Goal: Information Seeking & Learning: Learn about a topic

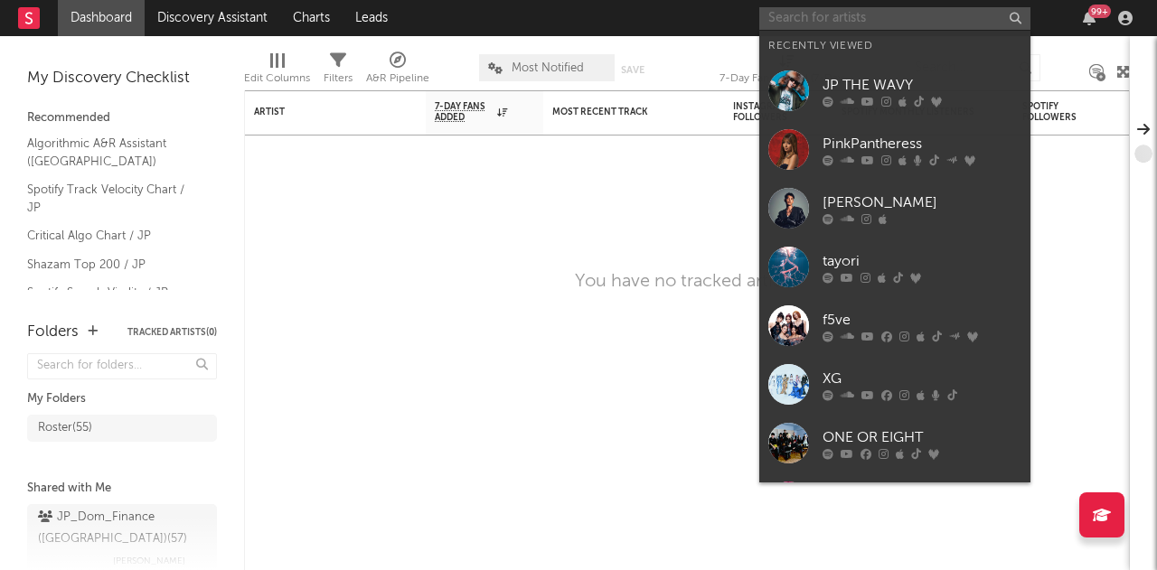
click at [804, 15] on input "text" at bounding box center [894, 18] width 271 height 23
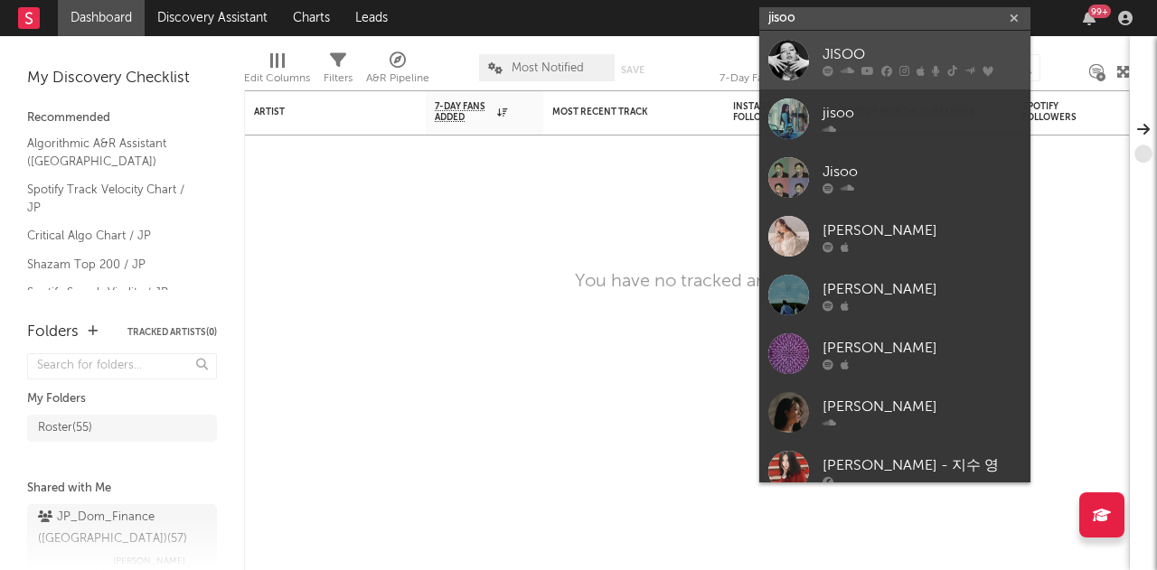
type input "jisoo"
click at [888, 51] on div "JISOO" at bounding box center [921, 54] width 199 height 22
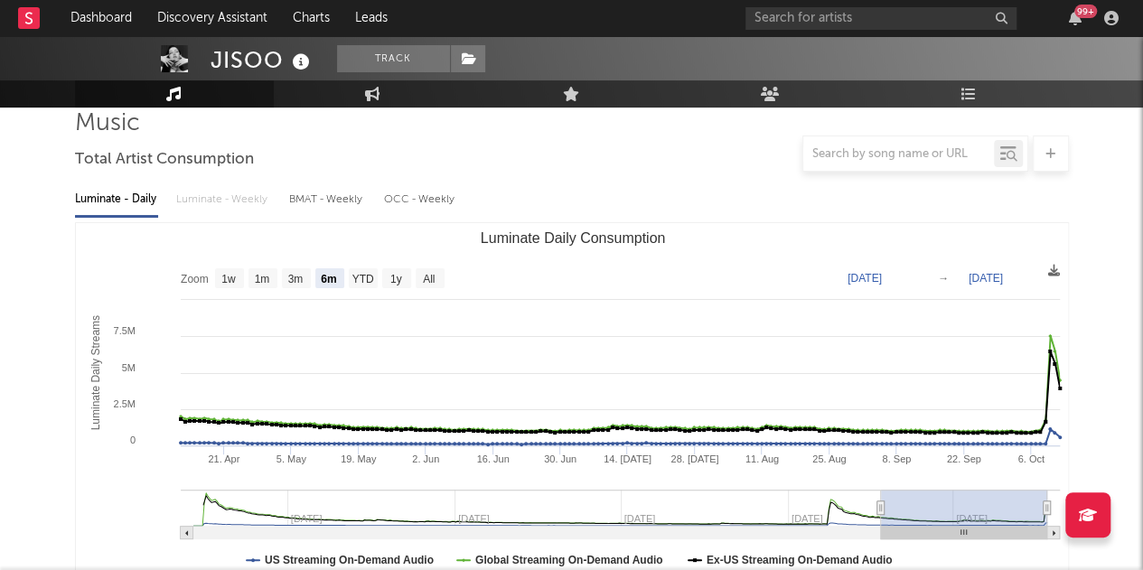
scroll to position [137, 0]
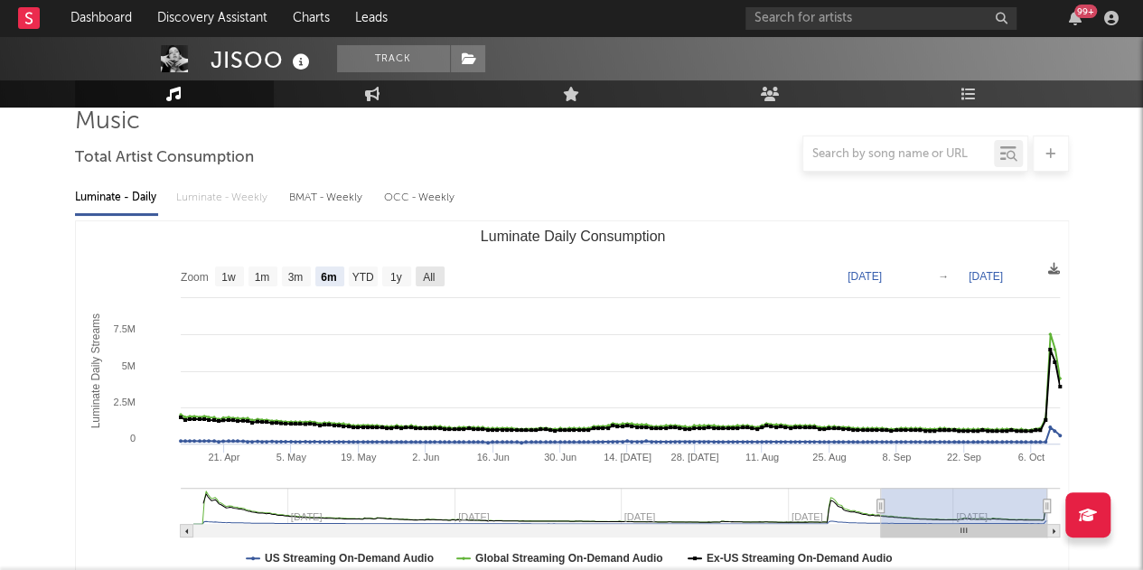
click at [427, 275] on text "All" at bounding box center [429, 277] width 12 height 13
select select "All"
type input "[DATE]"
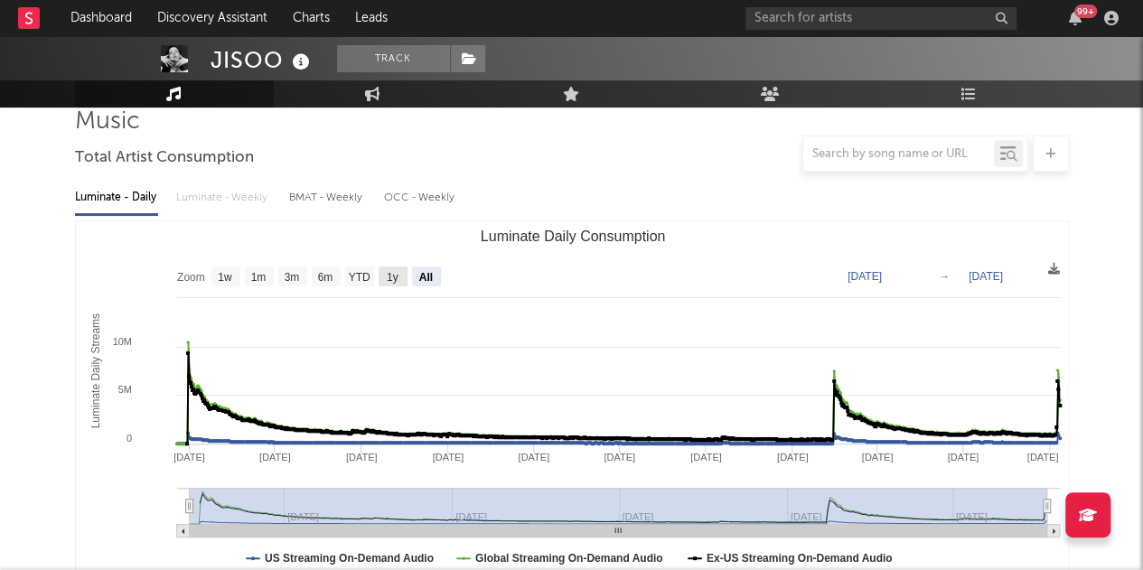
click at [394, 275] on text "1y" at bounding box center [392, 277] width 12 height 13
select select "1y"
type input "[DATE]"
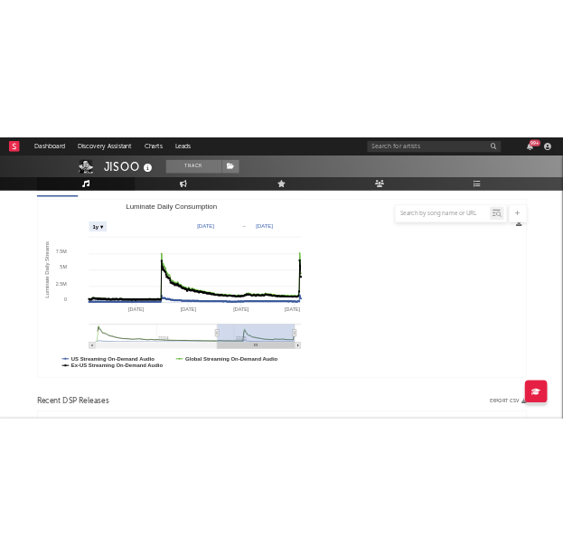
scroll to position [282, 0]
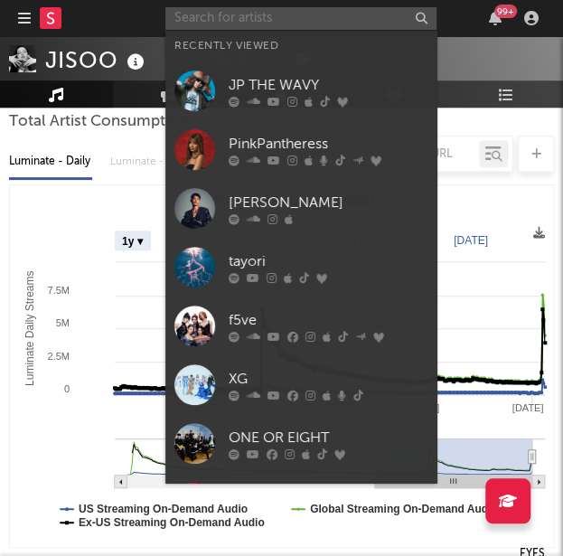
click at [238, 21] on input "text" at bounding box center [300, 18] width 271 height 23
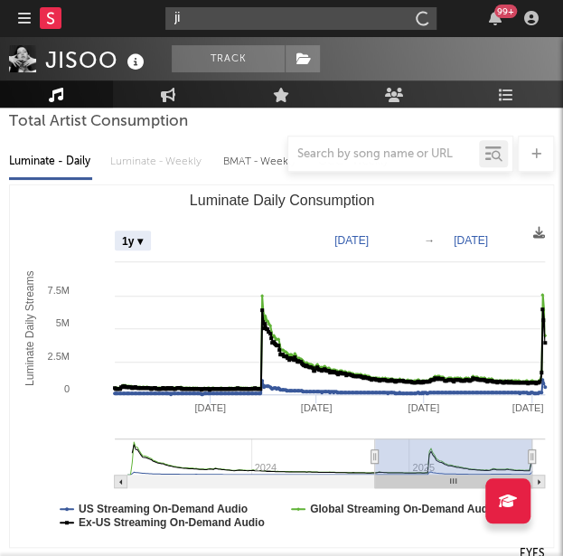
type input "j"
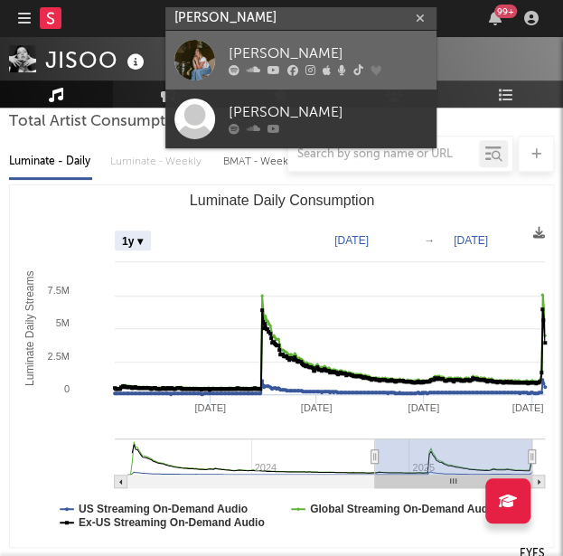
type input "[PERSON_NAME]"
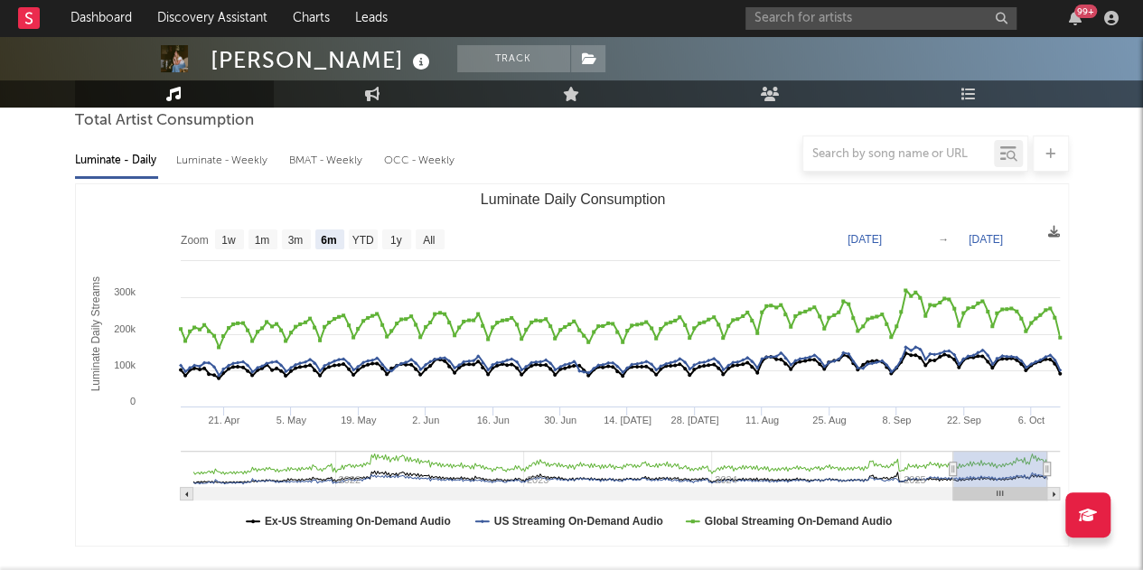
scroll to position [174, 0]
click at [431, 241] on text "All" at bounding box center [429, 241] width 12 height 13
select select "All"
type input "[DATE]"
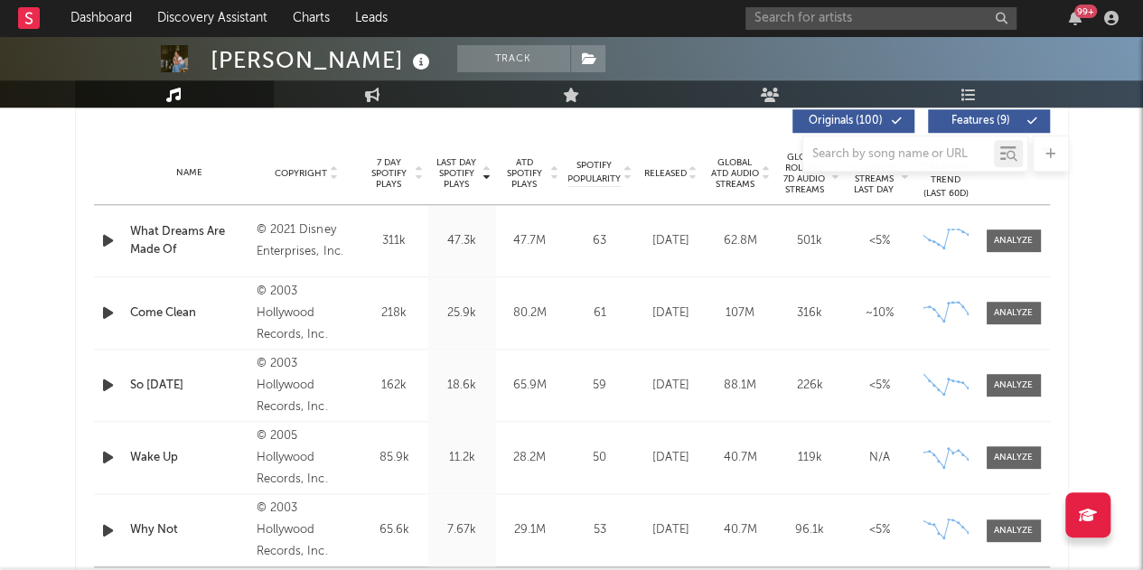
scroll to position [703, 0]
